Goal: Task Accomplishment & Management: Manage account settings

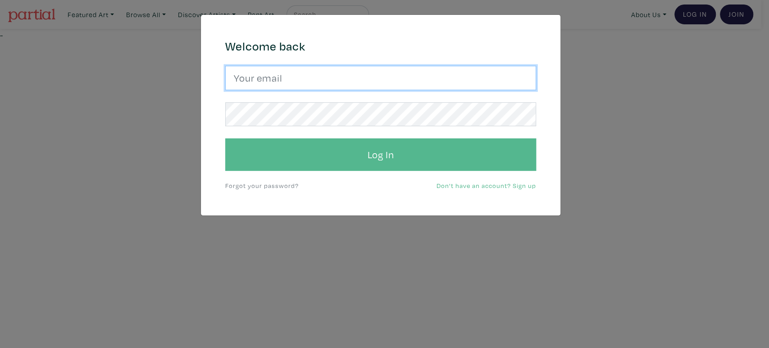
type input "gulayalpayart@gmail.com"
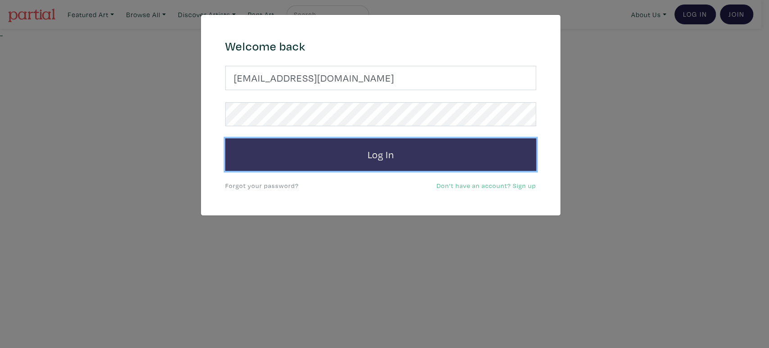
click at [325, 150] on button "Log In" at bounding box center [380, 154] width 311 height 32
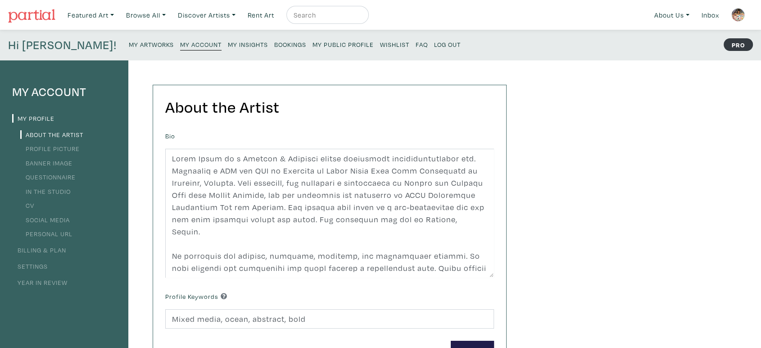
click at [313, 44] on small "My Public Profile" at bounding box center [343, 44] width 61 height 9
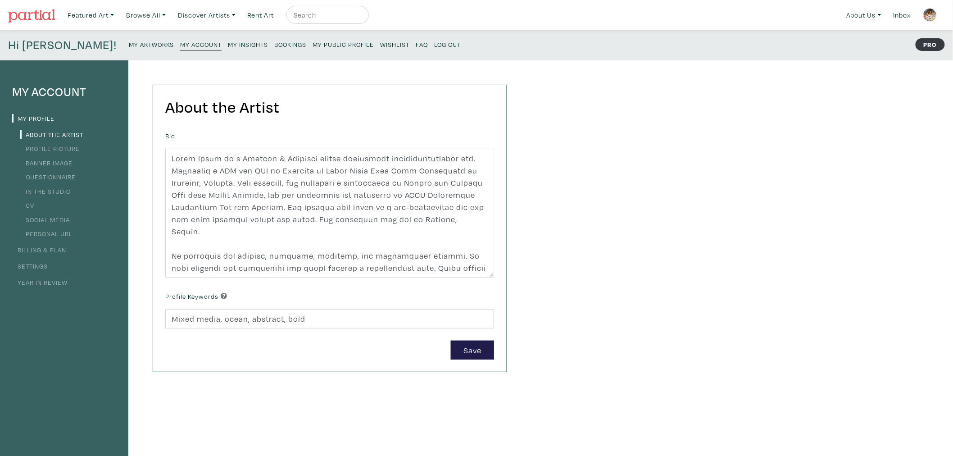
click at [274, 46] on small "Bookings" at bounding box center [290, 44] width 32 height 9
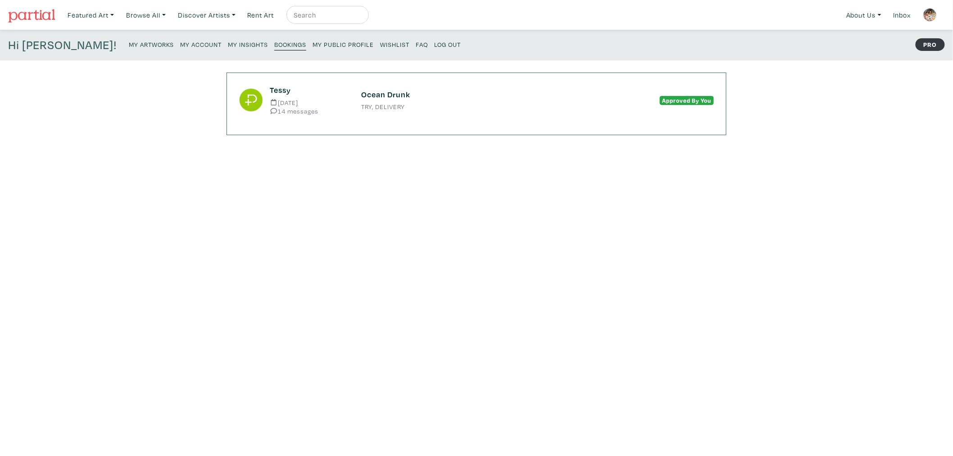
click at [423, 109] on small "TRY, DELIVERY" at bounding box center [476, 107] width 231 height 6
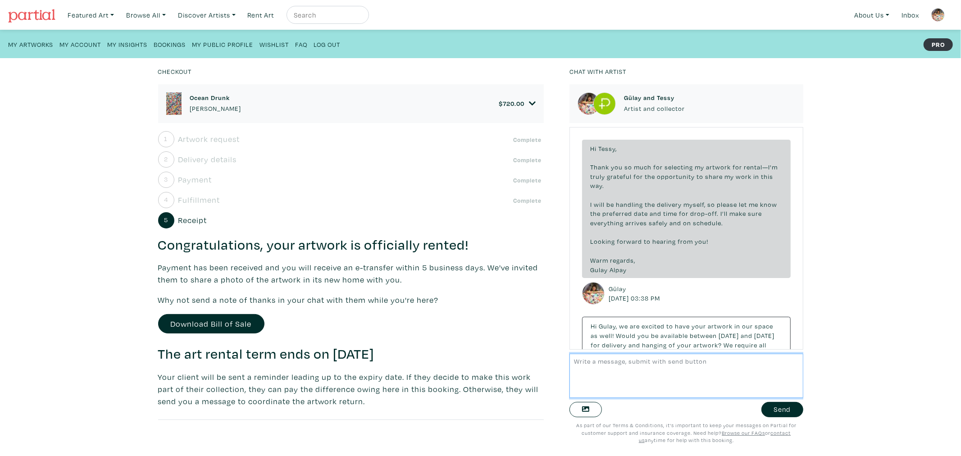
scroll to position [1488, 0]
